Goal: Find specific page/section: Find specific page/section

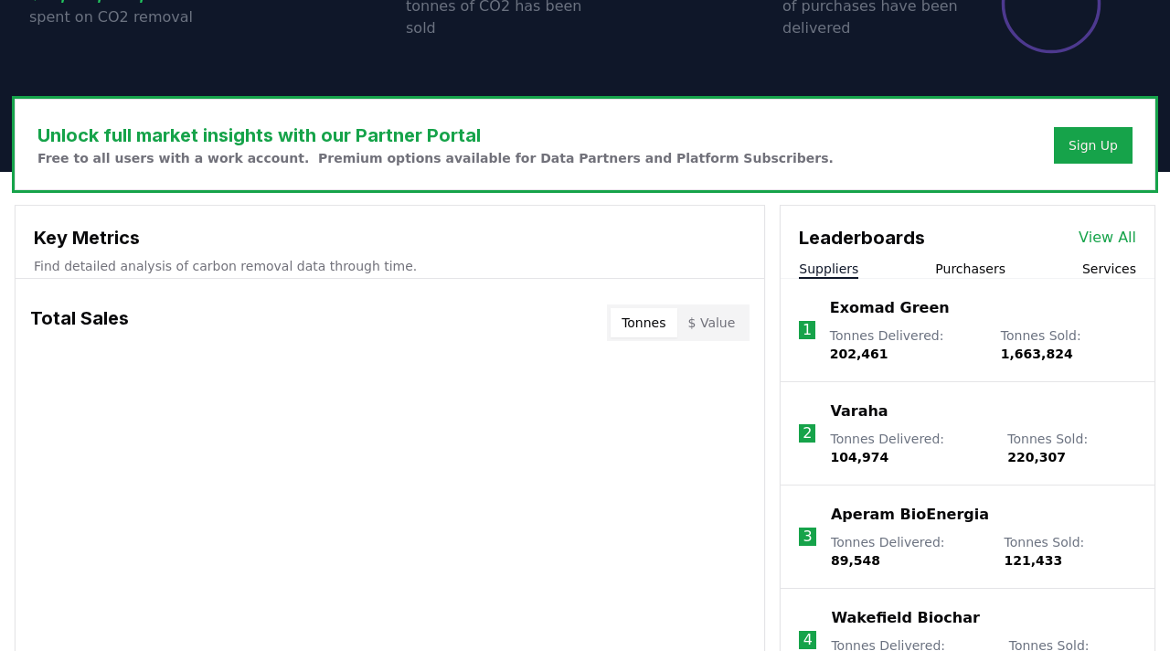
scroll to position [515, 0]
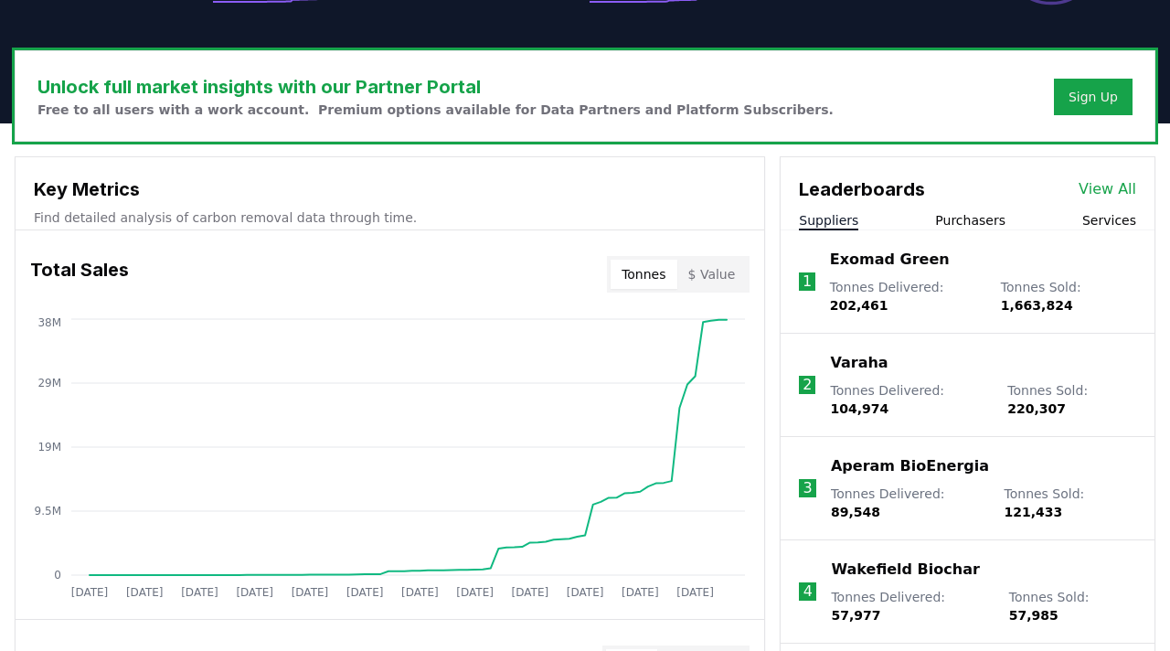
click at [850, 363] on p "Varaha" at bounding box center [859, 363] width 58 height 22
